Goal: Information Seeking & Learning: Learn about a topic

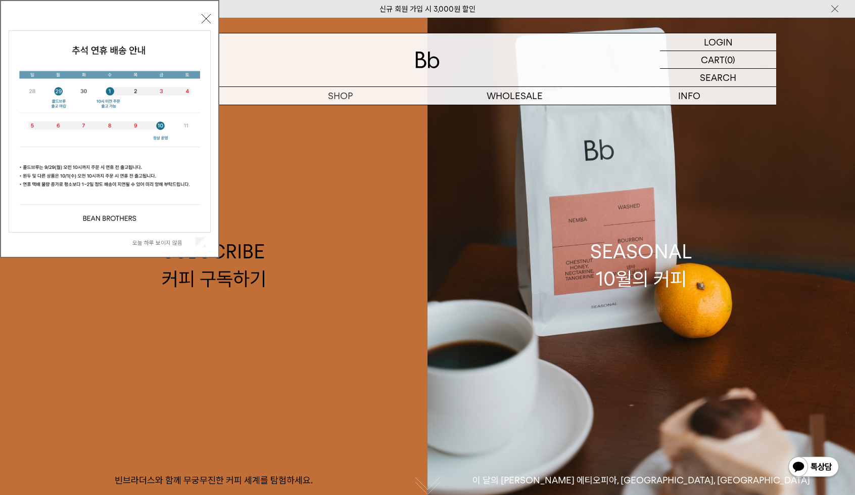
click at [199, 16] on div "[DATE] 하루 보이지 않음 닫기" at bounding box center [110, 131] width 202 height 241
click at [202, 16] on button "닫기" at bounding box center [206, 18] width 9 height 9
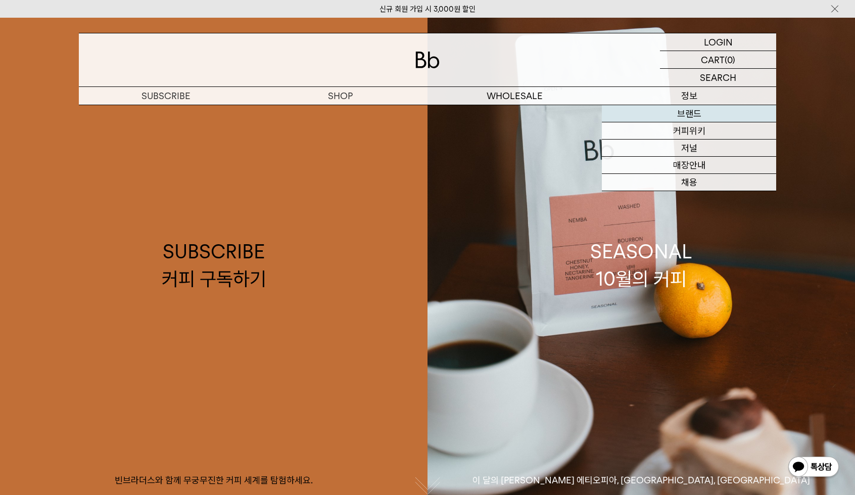
click at [651, 107] on link "브랜드" at bounding box center [689, 113] width 174 height 17
